Goal: Task Accomplishment & Management: Manage account settings

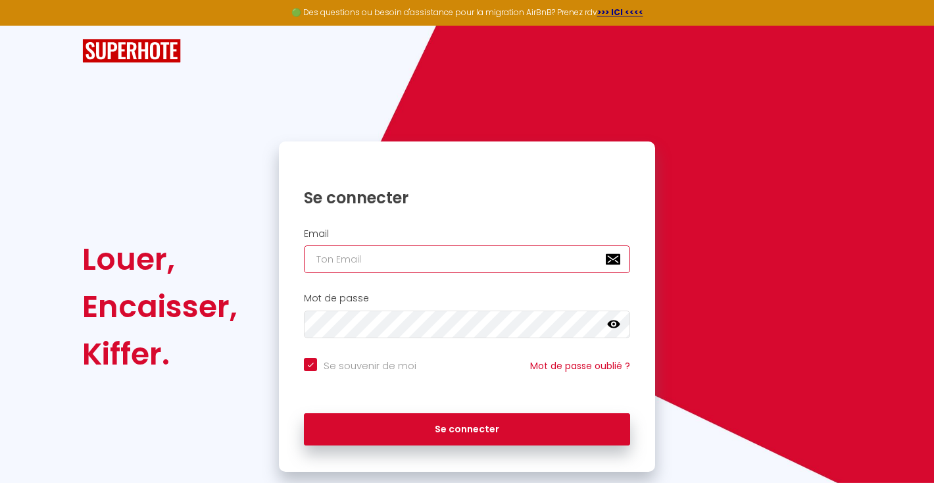
click at [371, 247] on input "email" at bounding box center [467, 259] width 326 height 28
type input "[EMAIL_ADDRESS][DOMAIN_NAME]"
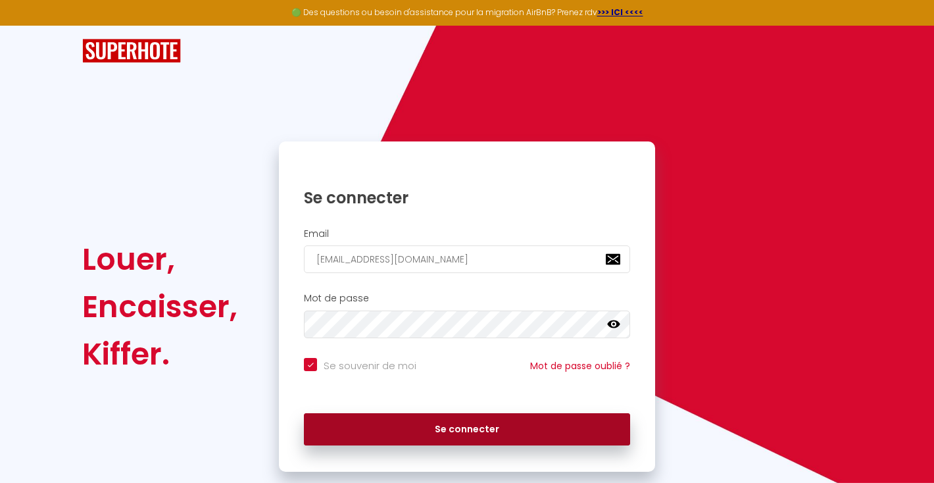
click at [425, 443] on button "Se connecter" at bounding box center [467, 429] width 326 height 33
checkbox input "true"
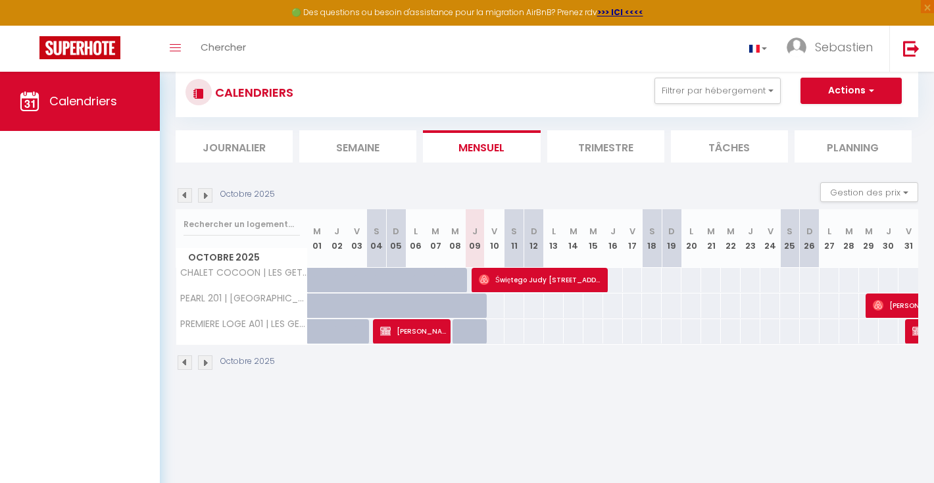
scroll to position [41, 0]
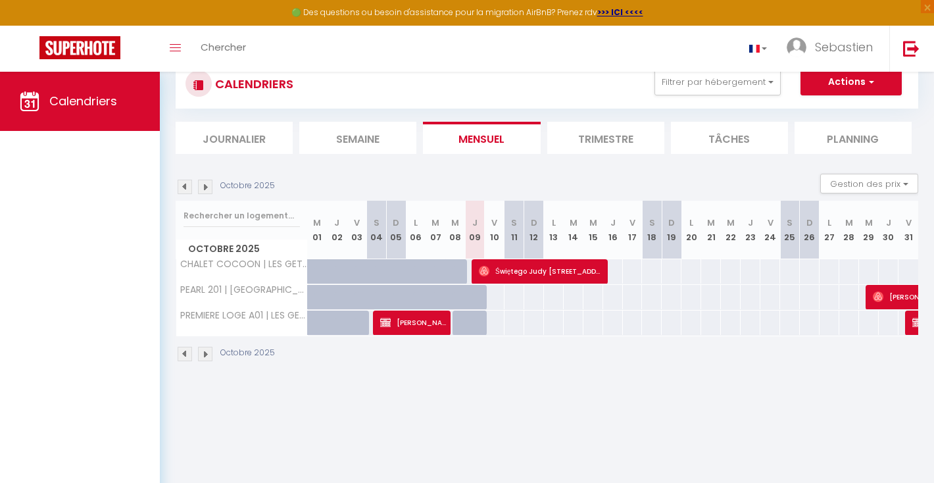
drag, startPoint x: 226, startPoint y: 192, endPoint x: 297, endPoint y: 188, distance: 70.5
click at [297, 188] on div "Octobre 2025 Gestion des prix Nb Nuits minimum Règles Disponibilité" at bounding box center [547, 187] width 743 height 27
drag, startPoint x: 265, startPoint y: 184, endPoint x: 220, endPoint y: 184, distance: 44.8
click at [220, 184] on div "Octobre 2025" at bounding box center [227, 187] width 103 height 14
click at [396, 174] on div "Octobre 2025 Gestion des prix Nb Nuits minimum Règles Disponibilité" at bounding box center [547, 187] width 743 height 27
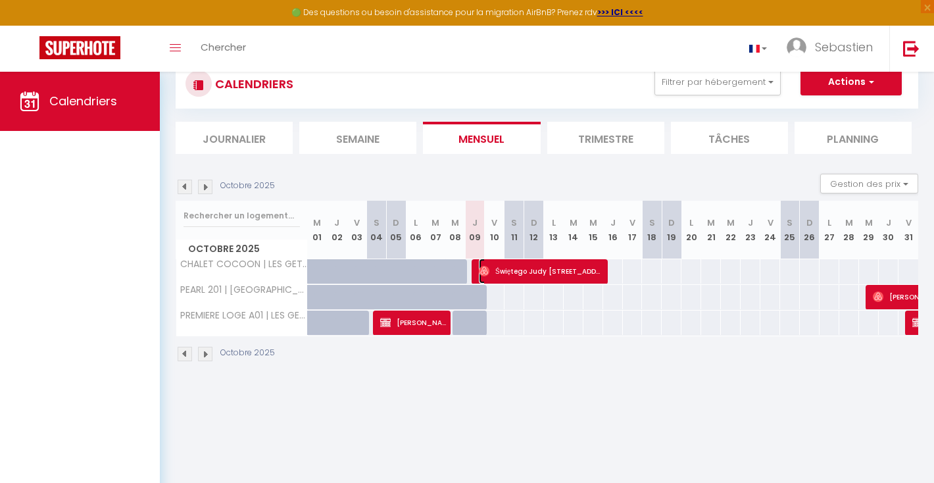
click at [497, 267] on span "Świętego Judy [STREET_ADDRESS] [GEOGRAPHIC_DATA] [GEOGRAPHIC_DATA] [PERSON_NAME]" at bounding box center [541, 271] width 125 height 25
select select "OK"
select select "1"
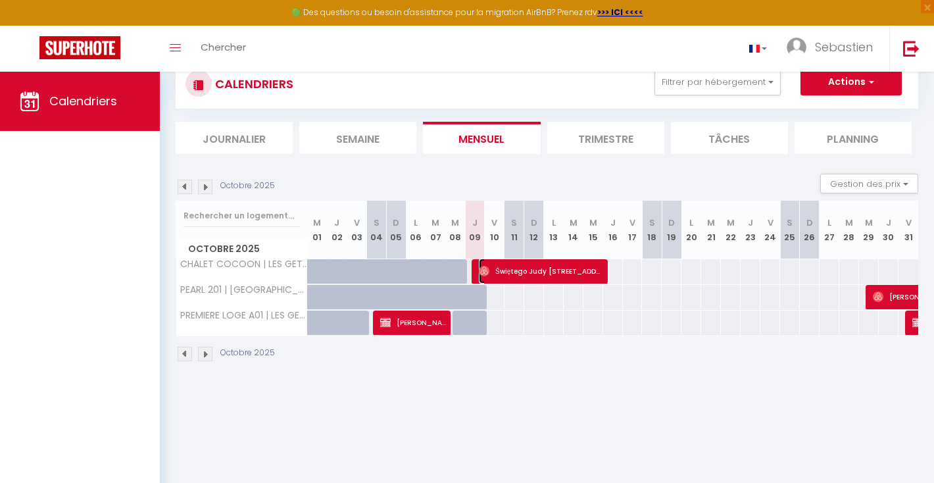
select select "1"
select select
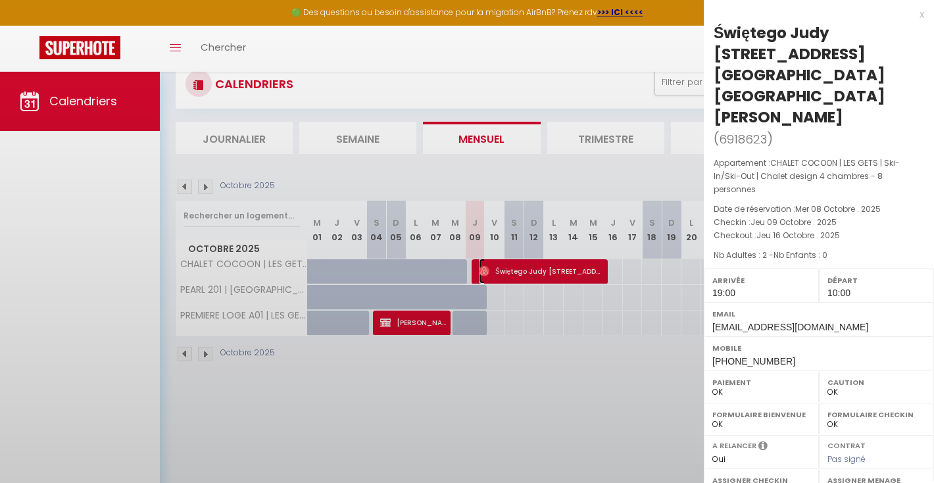
select select "18850"
select select "37575"
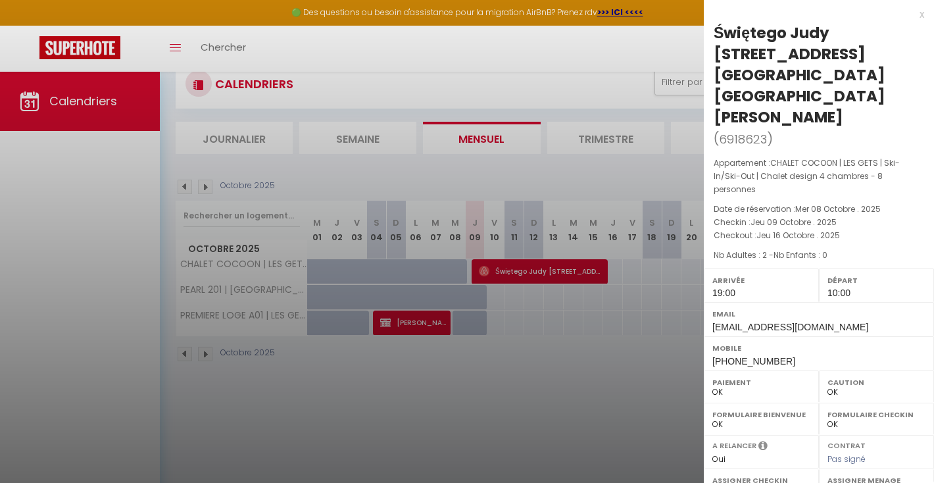
click at [923, 13] on div "x" at bounding box center [814, 15] width 220 height 16
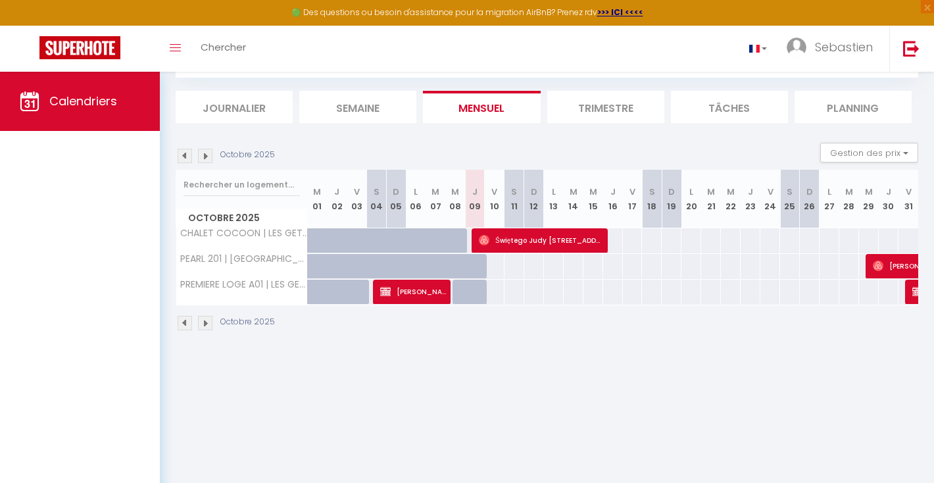
scroll to position [0, 0]
